Goal: Book appointment/travel/reservation

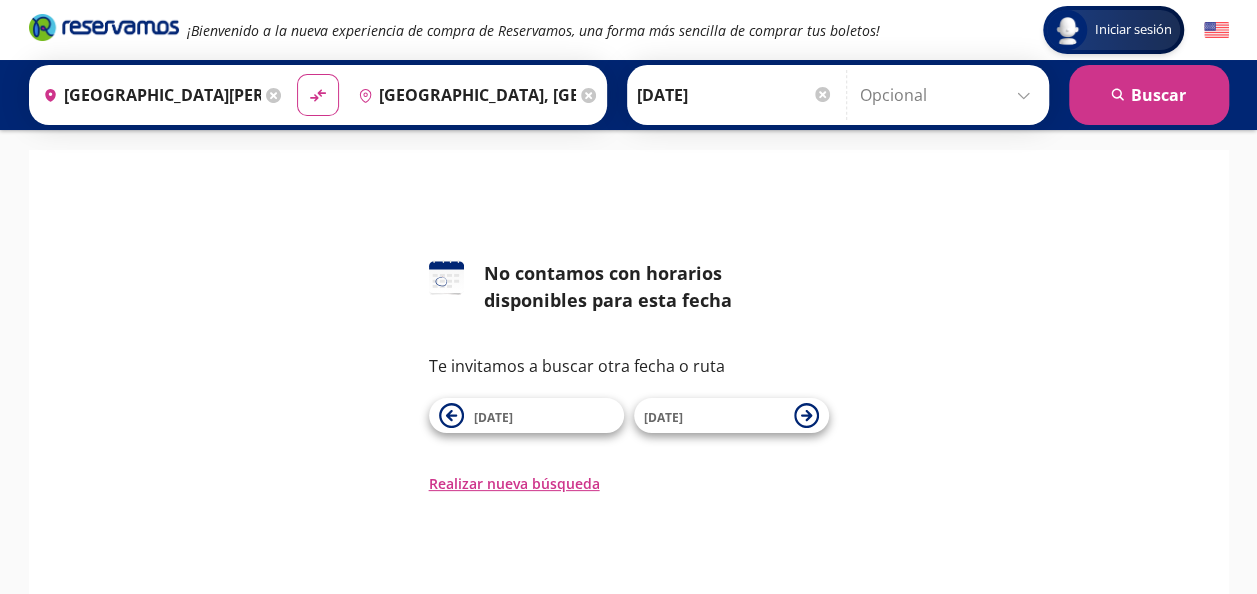
click at [434, 87] on input "[GEOGRAPHIC_DATA], [GEOGRAPHIC_DATA]" at bounding box center [463, 95] width 226 height 50
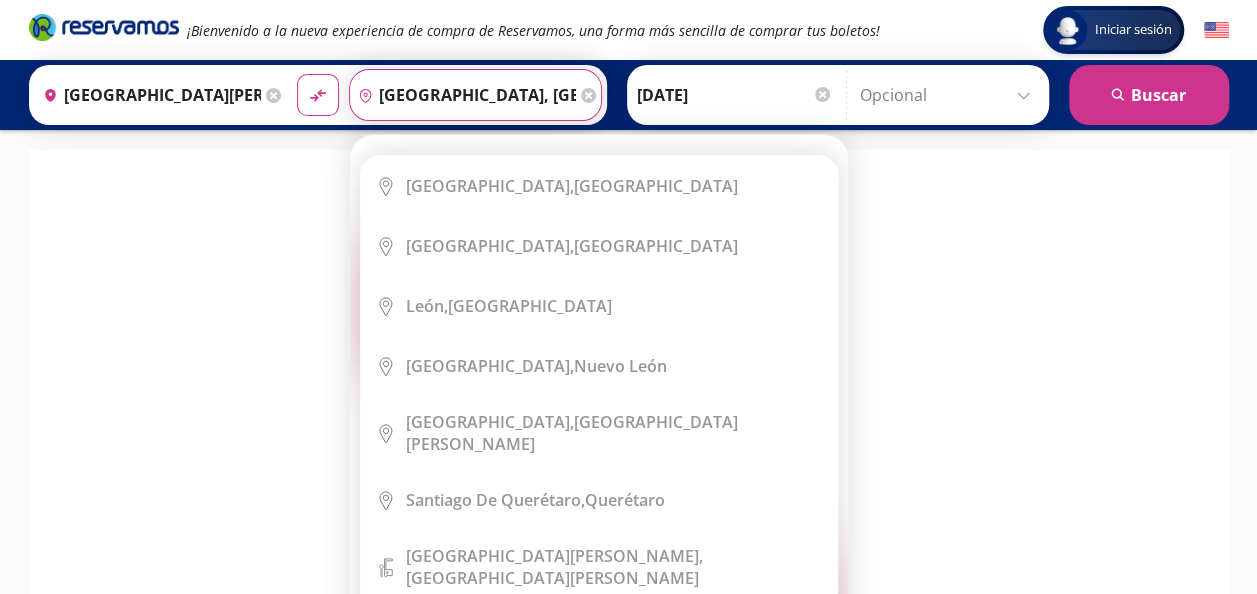
click at [450, 94] on input "[GEOGRAPHIC_DATA], [GEOGRAPHIC_DATA]" at bounding box center [463, 95] width 226 height 50
click at [450, 95] on input "[GEOGRAPHIC_DATA], [GEOGRAPHIC_DATA]" at bounding box center [463, 95] width 226 height 50
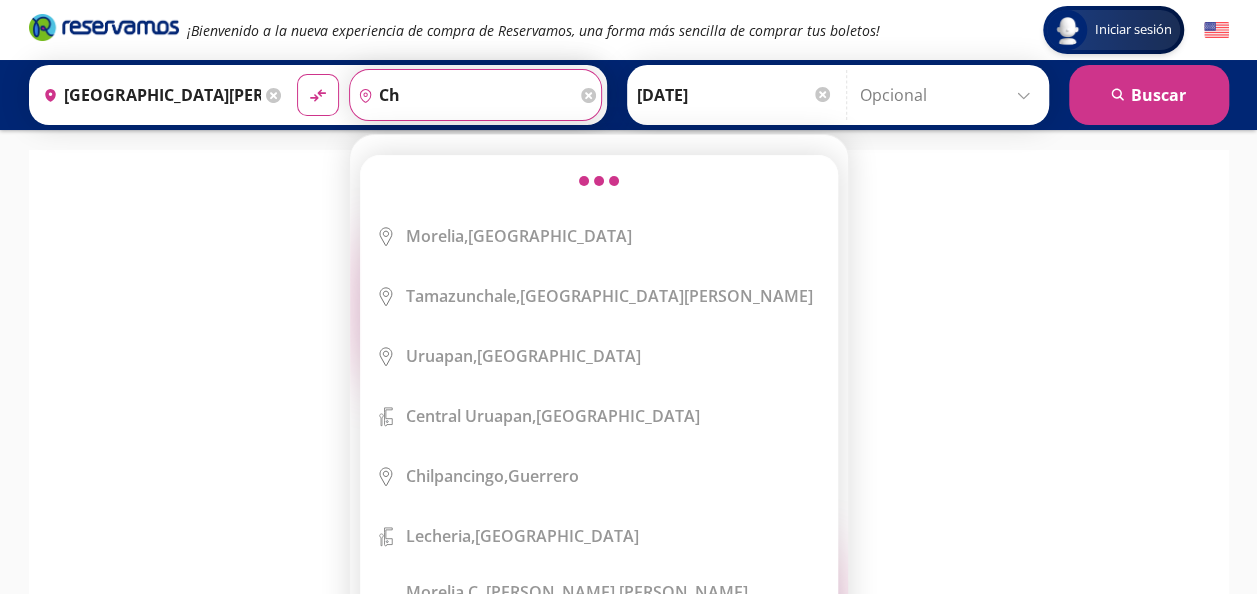
type input "c"
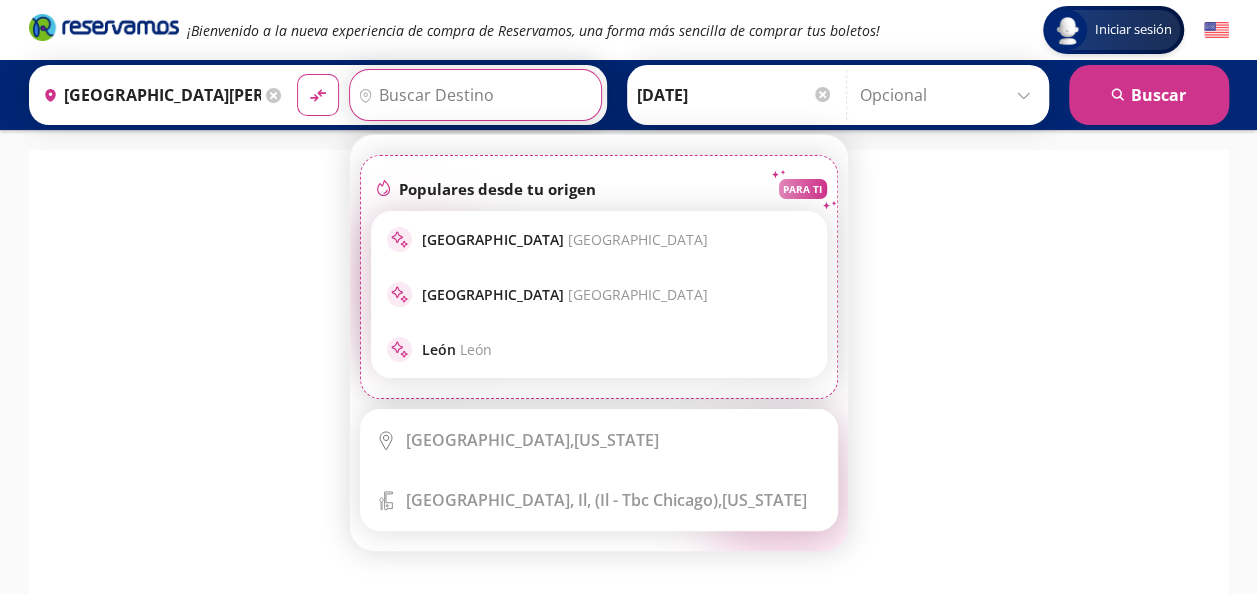
type input "s"
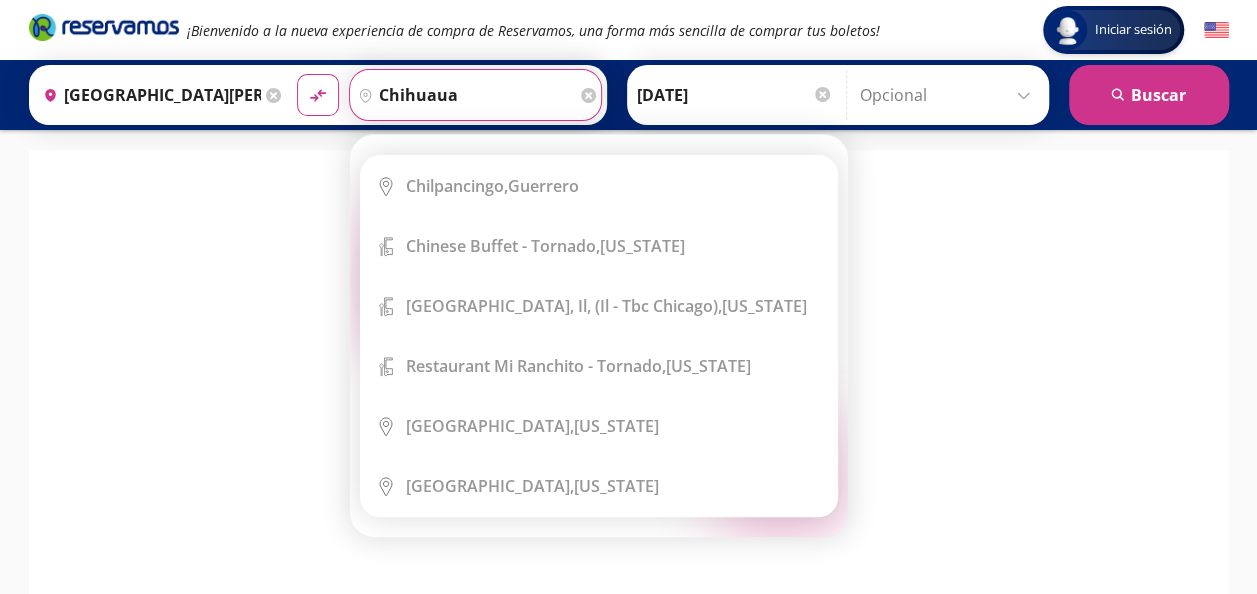
click at [297, 74] on button "material-symbols:compare-arrows-rounded" at bounding box center [318, 95] width 42 height 42
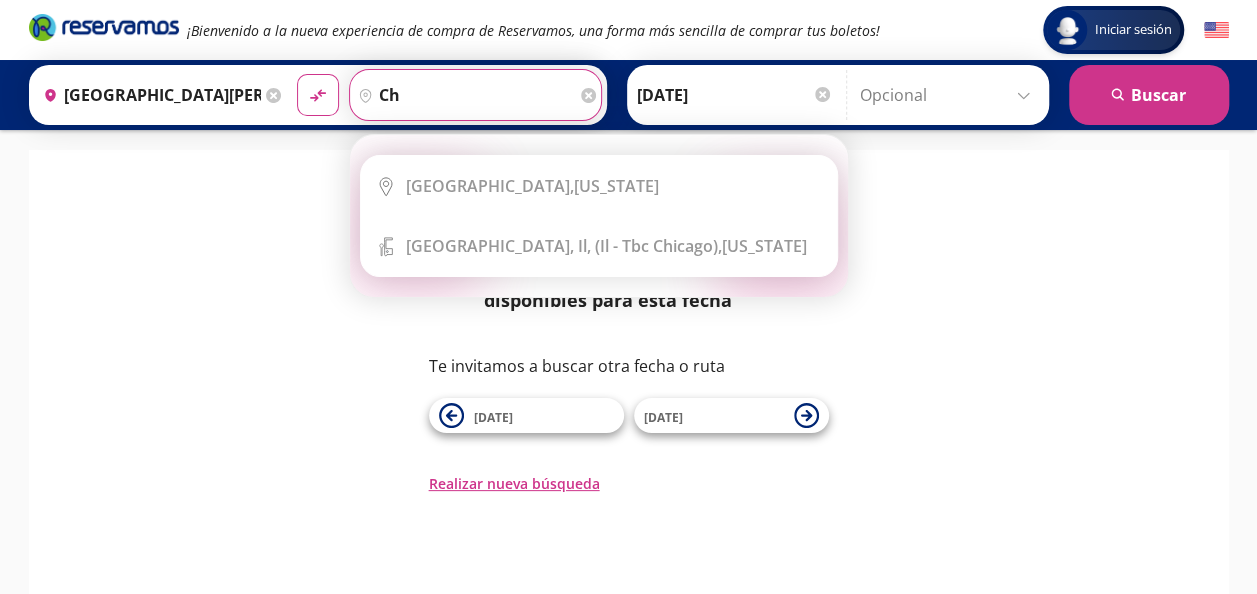
type input "c"
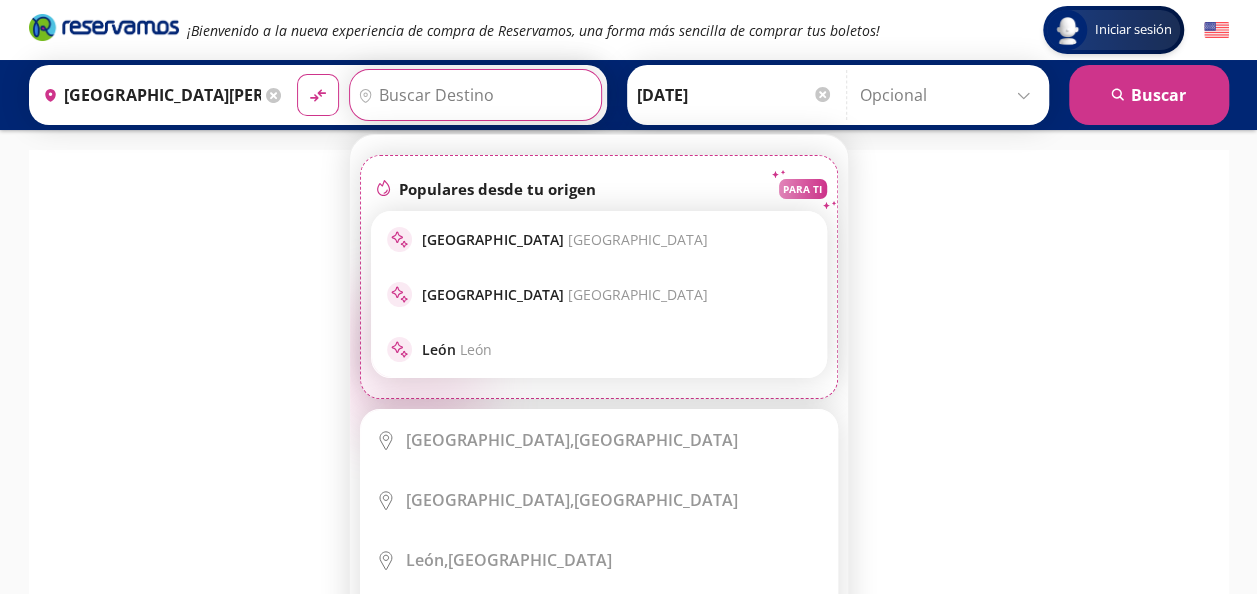
type input "+"
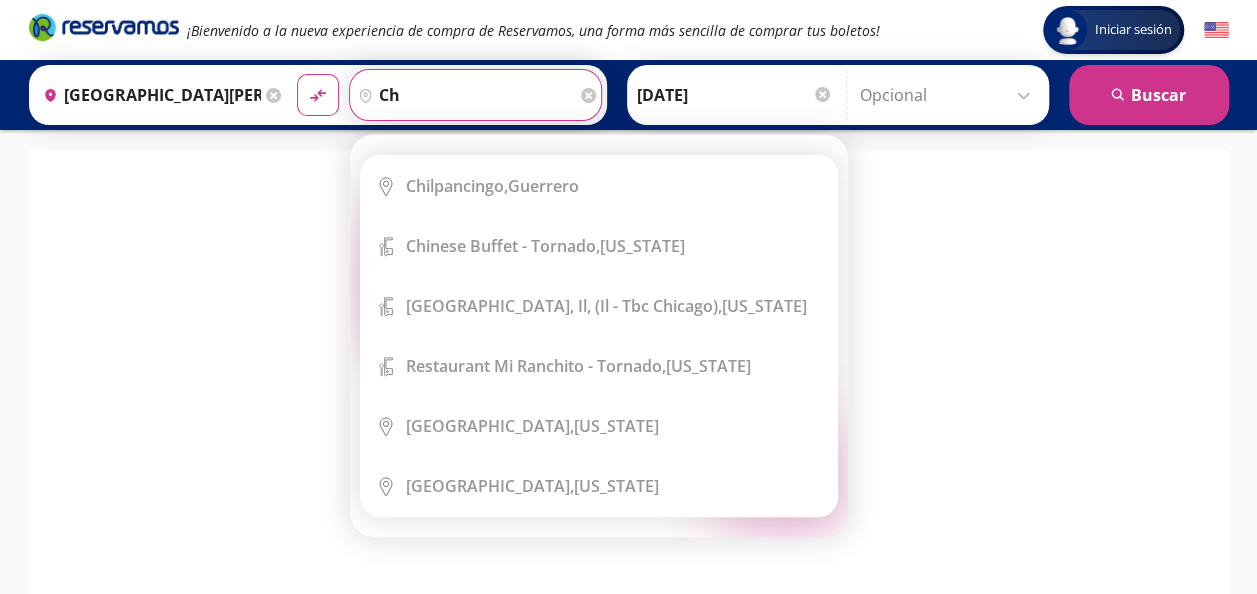
type input "c"
